Goal: Task Accomplishment & Management: Use online tool/utility

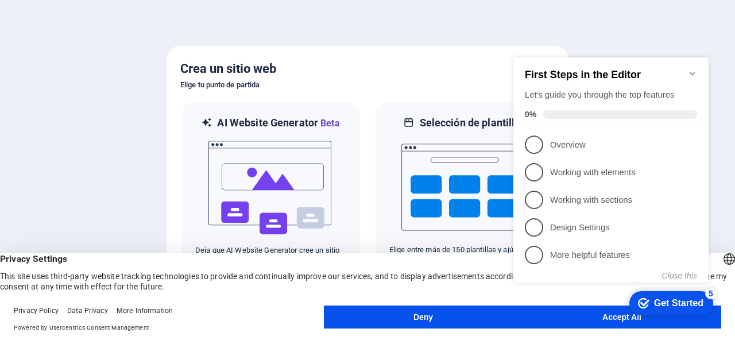
click at [635, 315] on div "checkmark Get Started 5 First Steps in the Editor Let's guide you through the t…" at bounding box center [613, 180] width 209 height 279
click at [581, 318] on div "checkmark Get Started 5 First Steps in the Editor Let's guide you through the t…" at bounding box center [613, 180] width 209 height 279
click at [566, 321] on appcues-checklist "Contextual help checklist present on screen" at bounding box center [613, 182] width 209 height 282
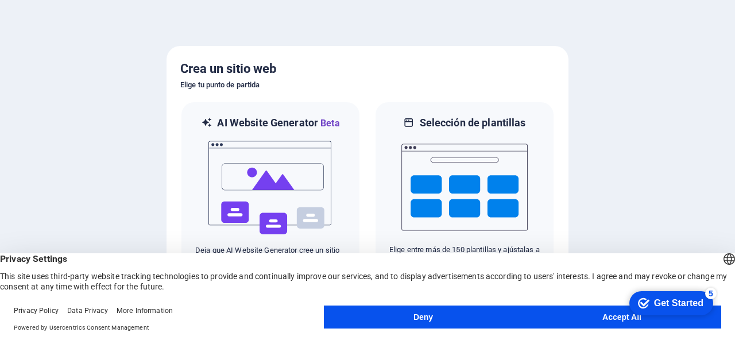
click at [620, 321] on appcues-checklist "Contextual help checklist present on screen" at bounding box center [669, 303] width 98 height 37
click at [555, 319] on button "Accept All" at bounding box center [622, 317] width 199 height 23
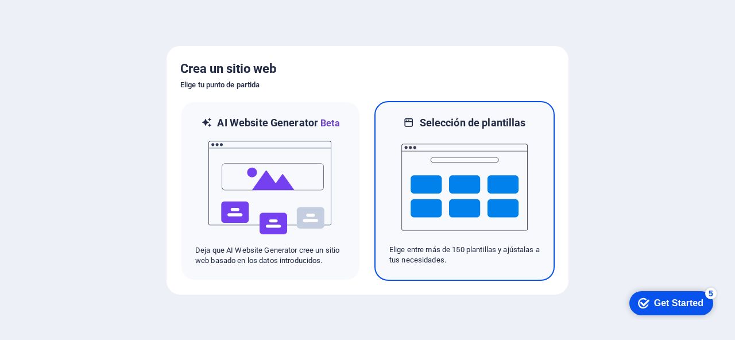
click at [468, 163] on img at bounding box center [464, 187] width 126 height 115
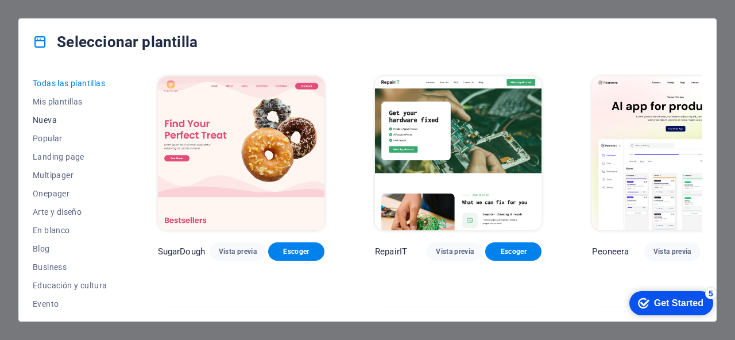
click at [45, 111] on button "Nueva" at bounding box center [70, 120] width 75 height 18
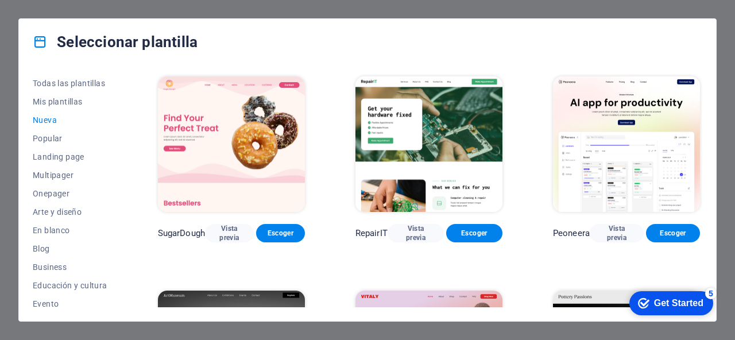
click at [42, 123] on span "Nueva" at bounding box center [70, 119] width 75 height 9
click at [42, 137] on span "Popular" at bounding box center [70, 138] width 75 height 9
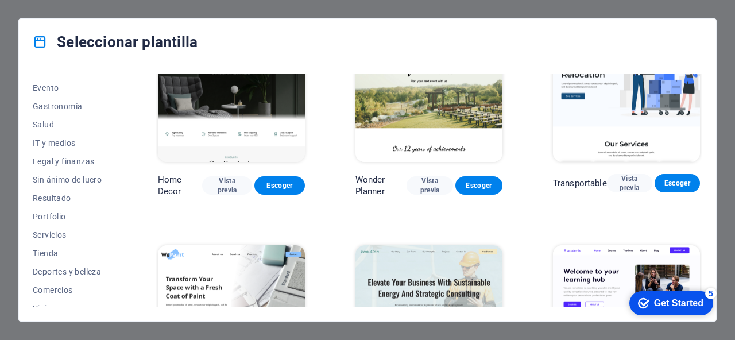
scroll to position [245, 0]
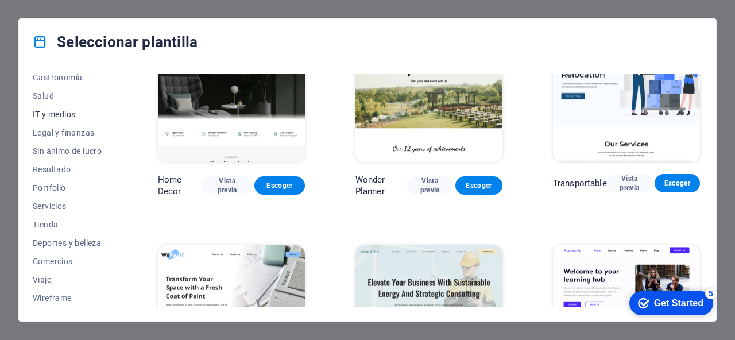
click at [53, 113] on span "IT y medios" at bounding box center [70, 114] width 75 height 9
